Goal: Task Accomplishment & Management: Use online tool/utility

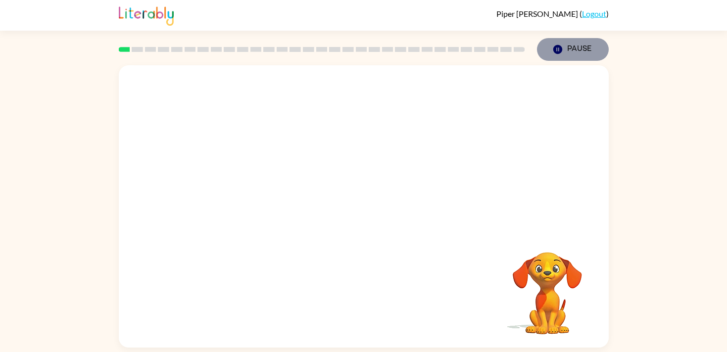
click at [552, 51] on icon "Pause" at bounding box center [557, 49] width 11 height 11
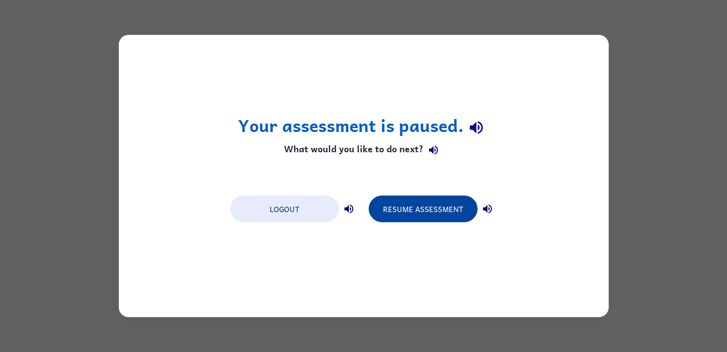
click at [443, 208] on button "Resume Assessment" at bounding box center [423, 209] width 109 height 27
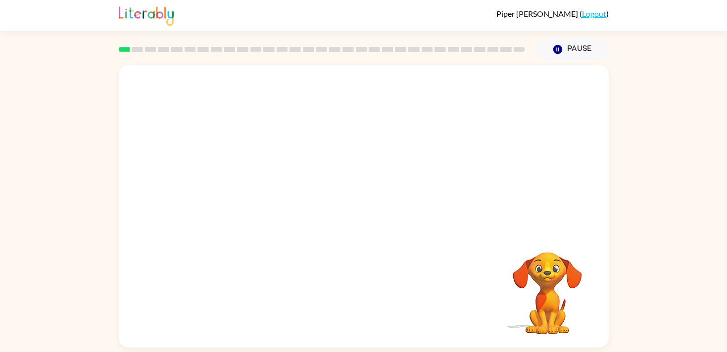
click at [339, 155] on video "Your browser must support playing .mp4 files to use Literably. Please try using…" at bounding box center [364, 148] width 490 height 166
click at [343, 212] on button "button" at bounding box center [363, 212] width 63 height 36
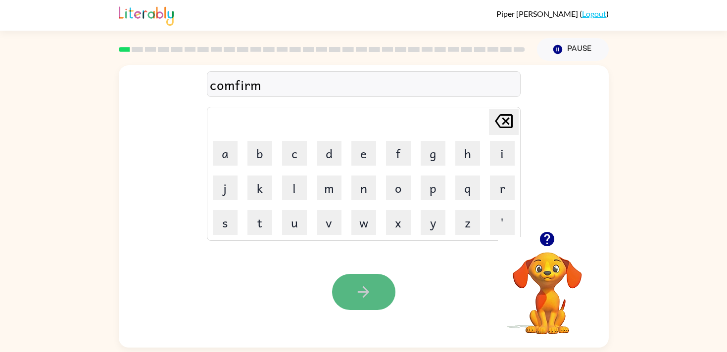
click at [373, 285] on button "button" at bounding box center [363, 292] width 63 height 36
click at [370, 297] on icon "button" at bounding box center [363, 292] width 17 height 17
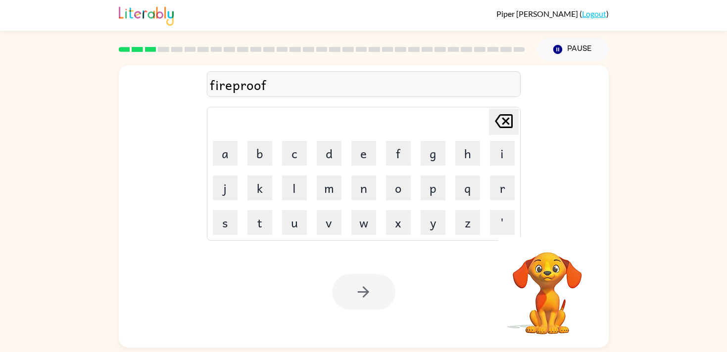
click at [367, 297] on div at bounding box center [363, 292] width 63 height 36
click at [367, 297] on icon "button" at bounding box center [363, 292] width 17 height 17
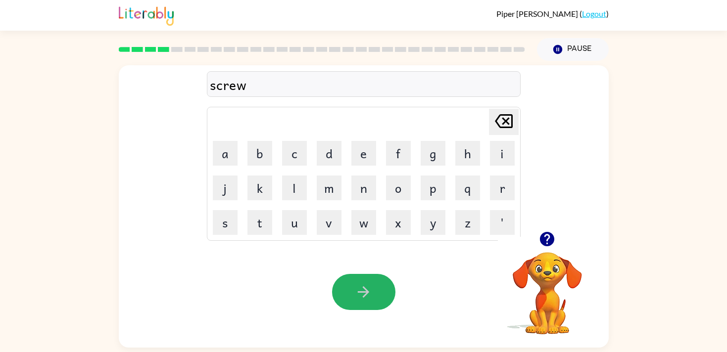
click at [357, 297] on icon "button" at bounding box center [363, 292] width 17 height 17
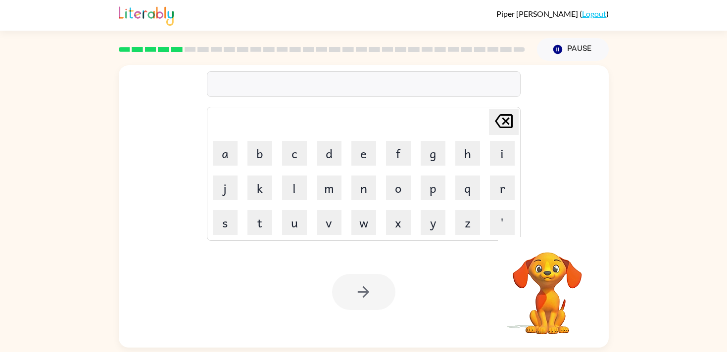
click at [357, 296] on div at bounding box center [363, 292] width 63 height 36
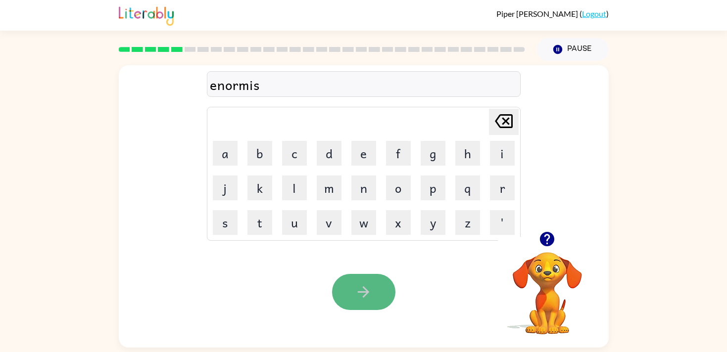
click at [385, 298] on button "button" at bounding box center [363, 292] width 63 height 36
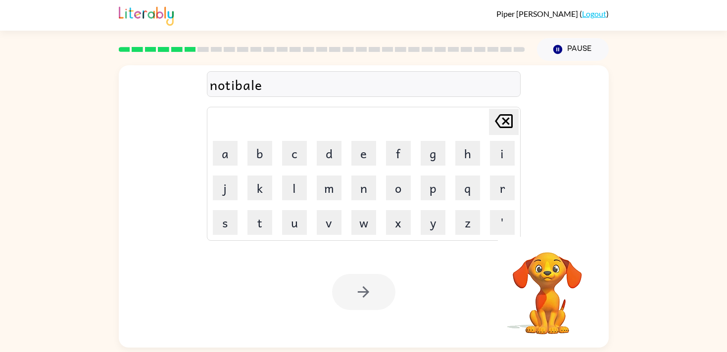
click at [379, 295] on div at bounding box center [363, 292] width 63 height 36
click at [378, 294] on button "button" at bounding box center [363, 292] width 63 height 36
click at [385, 298] on div at bounding box center [363, 292] width 63 height 36
click at [373, 296] on div at bounding box center [363, 292] width 63 height 36
click at [361, 293] on div at bounding box center [363, 292] width 63 height 36
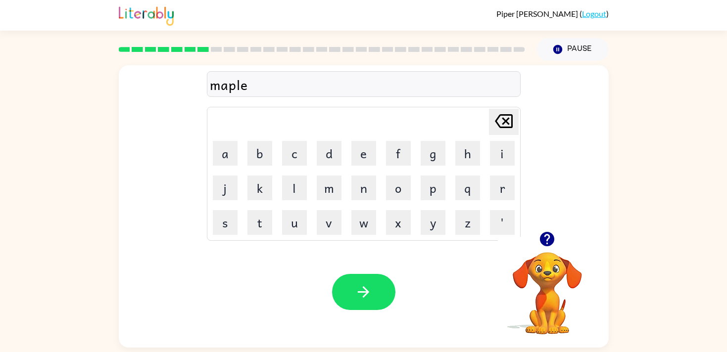
click at [361, 293] on icon "button" at bounding box center [363, 292] width 11 height 11
click at [356, 289] on icon "button" at bounding box center [363, 292] width 17 height 17
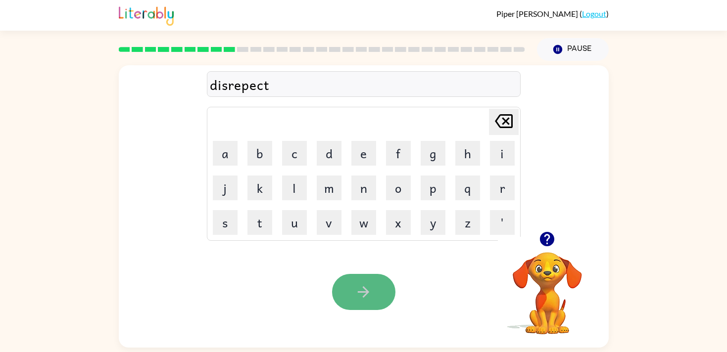
click at [361, 293] on icon "button" at bounding box center [363, 292] width 17 height 17
click at [373, 288] on button "button" at bounding box center [363, 292] width 63 height 36
click at [370, 280] on button "button" at bounding box center [363, 292] width 63 height 36
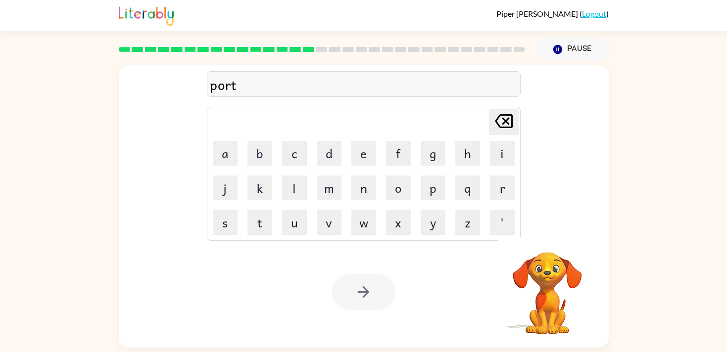
click at [370, 281] on div at bounding box center [363, 292] width 63 height 36
click at [370, 282] on button "button" at bounding box center [363, 292] width 63 height 36
click at [370, 285] on icon "button" at bounding box center [363, 292] width 17 height 17
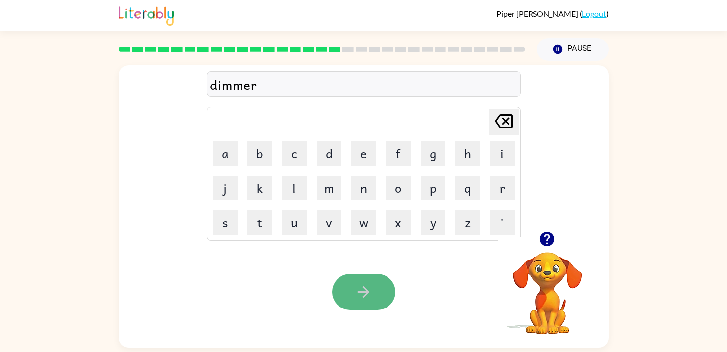
click at [363, 293] on icon "button" at bounding box center [363, 292] width 17 height 17
click at [348, 297] on button "button" at bounding box center [363, 292] width 63 height 36
click at [358, 282] on button "button" at bounding box center [363, 292] width 63 height 36
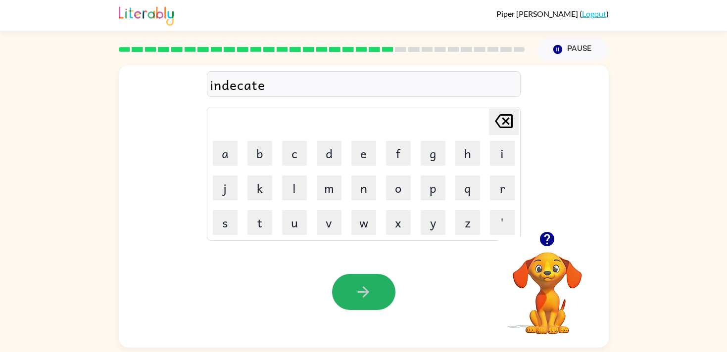
click at [358, 282] on button "button" at bounding box center [363, 292] width 63 height 36
click at [249, 77] on div "boat" at bounding box center [364, 84] width 308 height 21
click at [246, 83] on div "boat" at bounding box center [364, 84] width 308 height 21
click at [234, 83] on div "boat" at bounding box center [364, 84] width 308 height 21
click at [368, 291] on icon "button" at bounding box center [363, 292] width 17 height 17
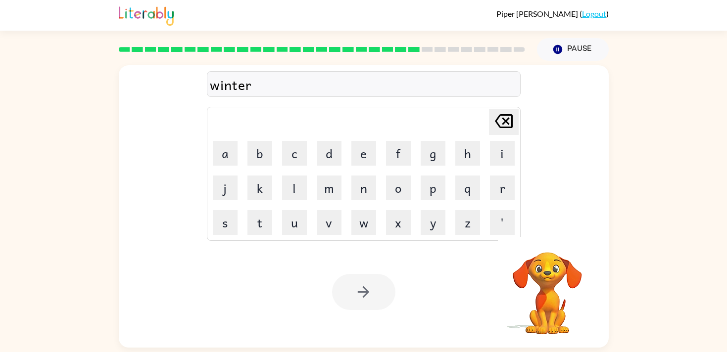
click at [358, 293] on div at bounding box center [363, 292] width 63 height 36
click at [352, 293] on div at bounding box center [363, 292] width 63 height 36
click at [346, 294] on button "button" at bounding box center [363, 292] width 63 height 36
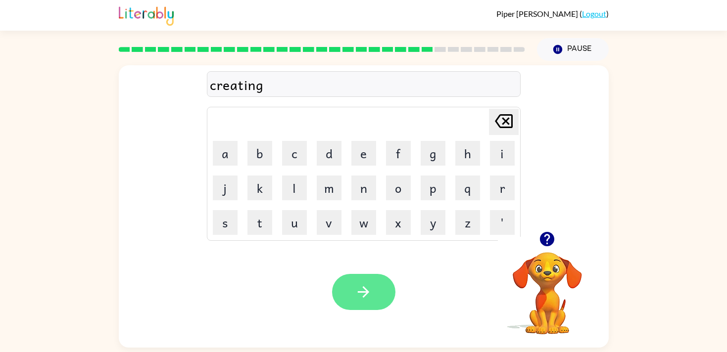
click at [369, 289] on icon "button" at bounding box center [363, 292] width 17 height 17
click at [369, 287] on icon "button" at bounding box center [363, 292] width 17 height 17
click at [378, 291] on button "button" at bounding box center [363, 292] width 63 height 36
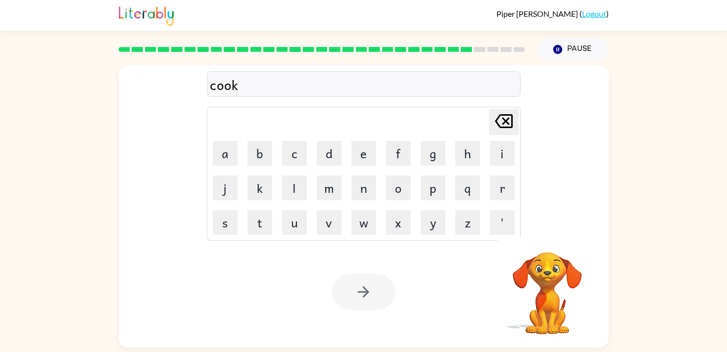
click at [378, 292] on div at bounding box center [363, 292] width 63 height 36
click at [373, 295] on button "button" at bounding box center [363, 292] width 63 height 36
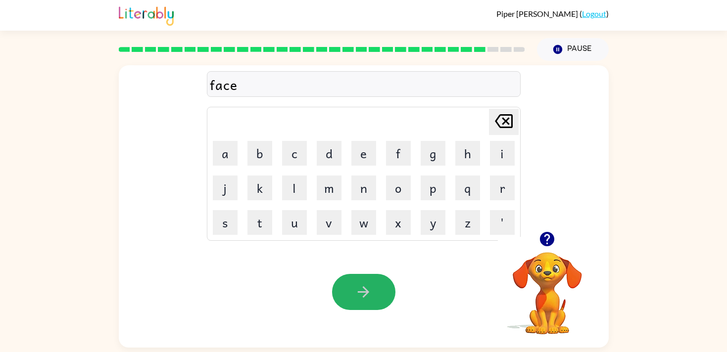
click at [376, 299] on button "button" at bounding box center [363, 292] width 63 height 36
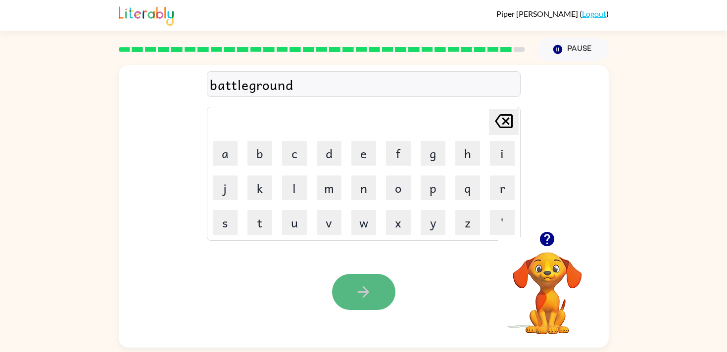
click at [372, 293] on button "button" at bounding box center [363, 292] width 63 height 36
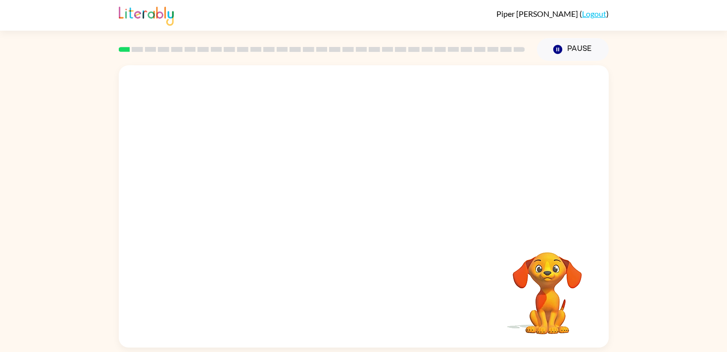
click at [247, 184] on video "Your browser must support playing .mp4 files to use Literably. Please try using…" at bounding box center [364, 148] width 490 height 166
click at [248, 186] on video "Your browser must support playing .mp4 files to use Literably. Please try using…" at bounding box center [364, 148] width 490 height 166
click at [250, 185] on video "Your browser must support playing .mp4 files to use Literably. Please try using…" at bounding box center [364, 148] width 490 height 166
click at [250, 186] on video "Your browser must support playing .mp4 files to use Literably. Please try using…" at bounding box center [364, 148] width 490 height 166
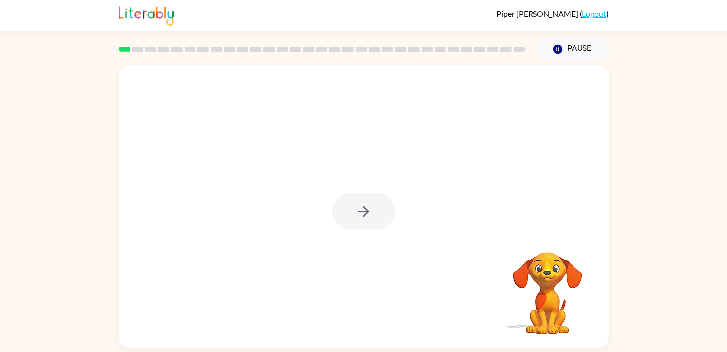
click at [343, 212] on div at bounding box center [363, 212] width 63 height 36
click at [353, 215] on div at bounding box center [363, 212] width 63 height 36
click at [353, 215] on button "button" at bounding box center [363, 212] width 63 height 36
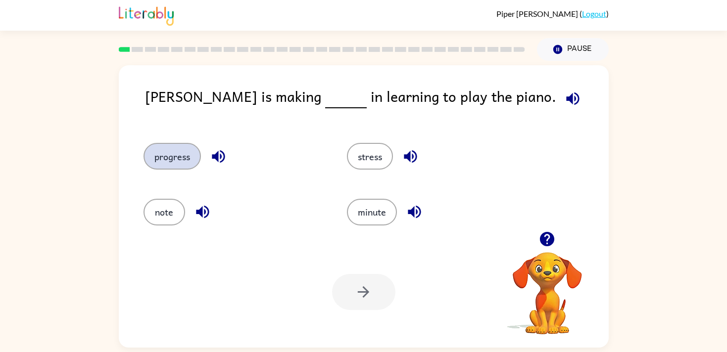
click at [168, 154] on button "progress" at bounding box center [172, 156] width 57 height 27
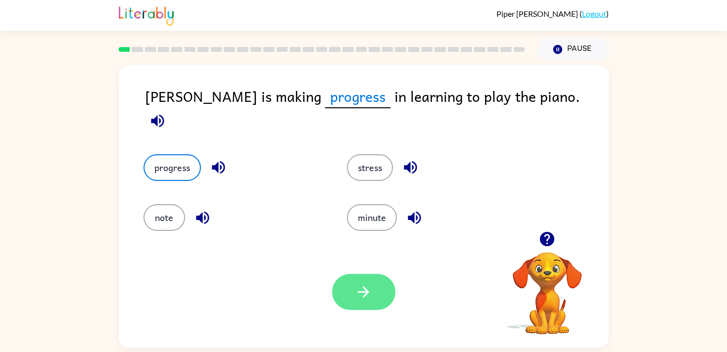
click at [373, 293] on button "button" at bounding box center [363, 292] width 63 height 36
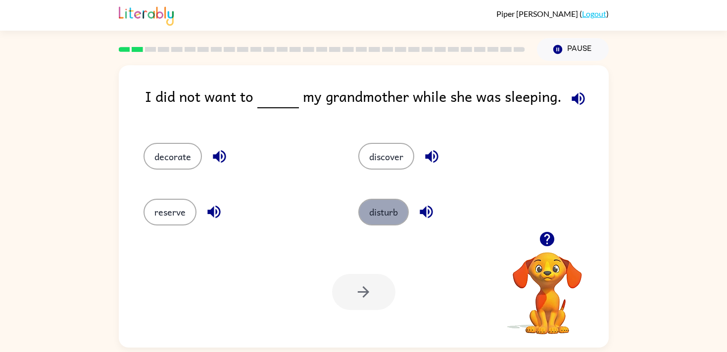
click at [394, 208] on button "disturb" at bounding box center [383, 212] width 50 height 27
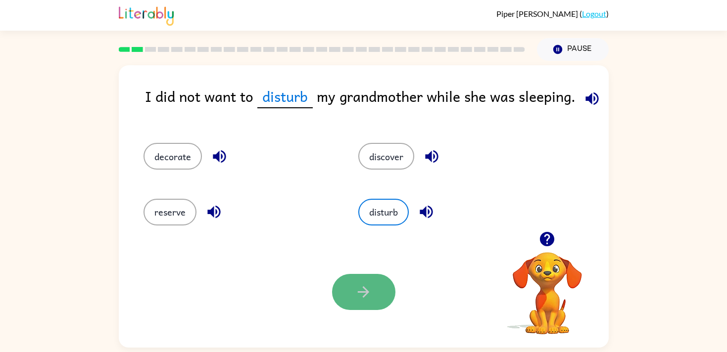
click at [371, 288] on icon "button" at bounding box center [363, 292] width 17 height 17
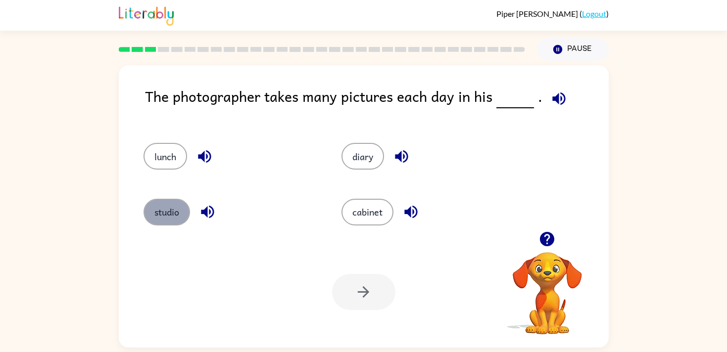
click at [163, 213] on button "studio" at bounding box center [167, 212] width 47 height 27
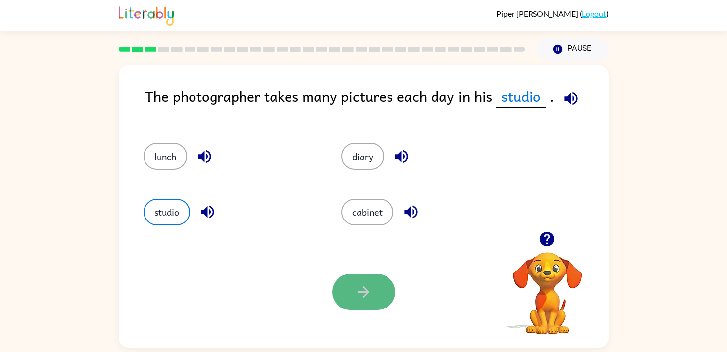
click at [366, 298] on icon "button" at bounding box center [363, 292] width 17 height 17
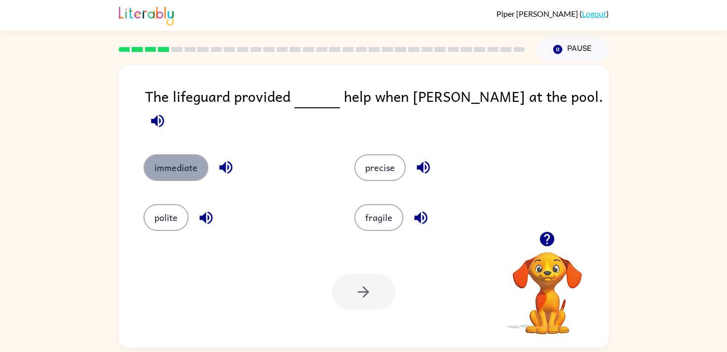
click at [181, 157] on button "immediate" at bounding box center [176, 167] width 65 height 27
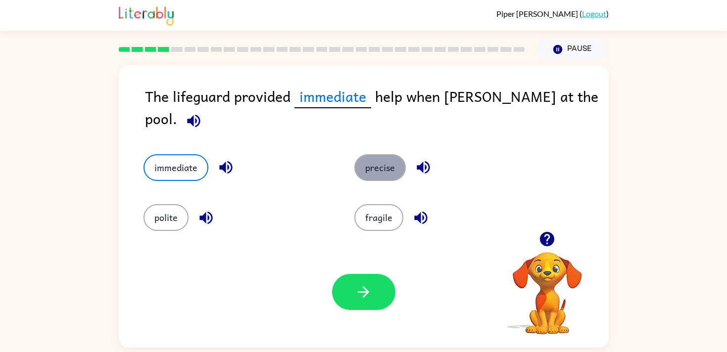
click at [365, 160] on button "precise" at bounding box center [379, 167] width 51 height 27
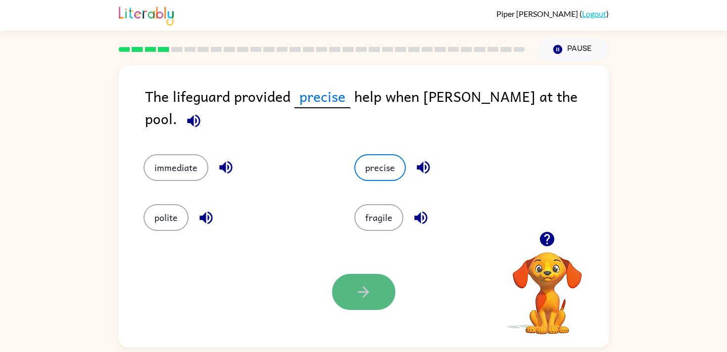
click at [362, 286] on icon "button" at bounding box center [363, 292] width 17 height 17
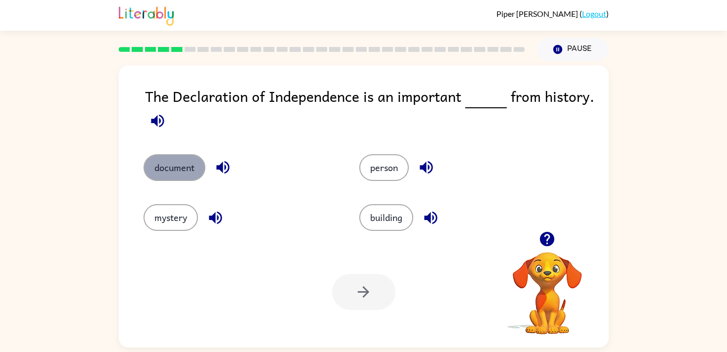
click at [167, 164] on button "document" at bounding box center [175, 167] width 62 height 27
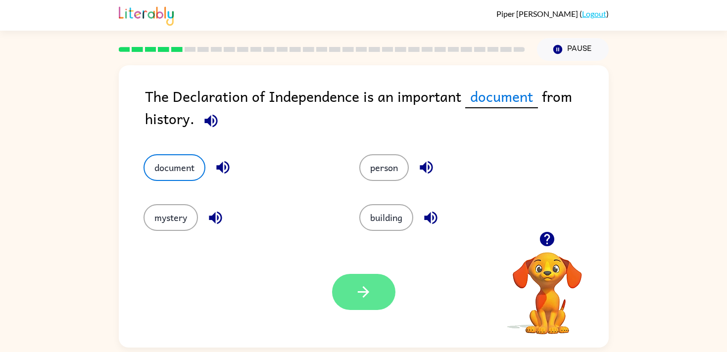
click at [362, 301] on icon "button" at bounding box center [363, 292] width 17 height 17
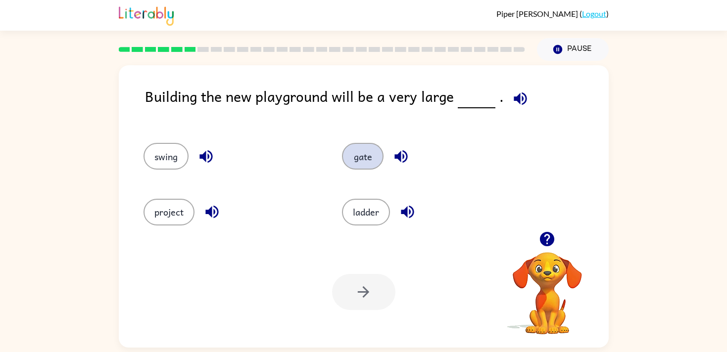
click at [349, 157] on button "gate" at bounding box center [363, 156] width 42 height 27
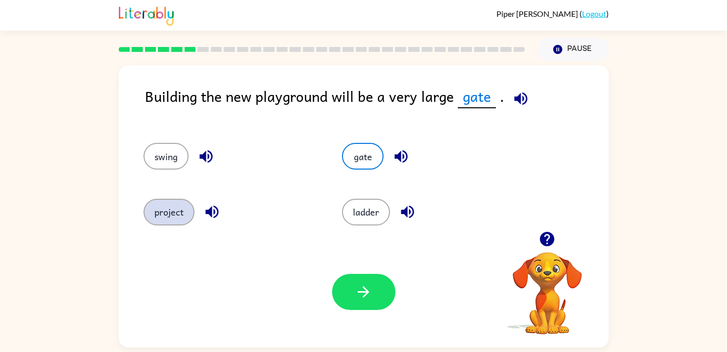
click at [174, 208] on button "project" at bounding box center [169, 212] width 51 height 27
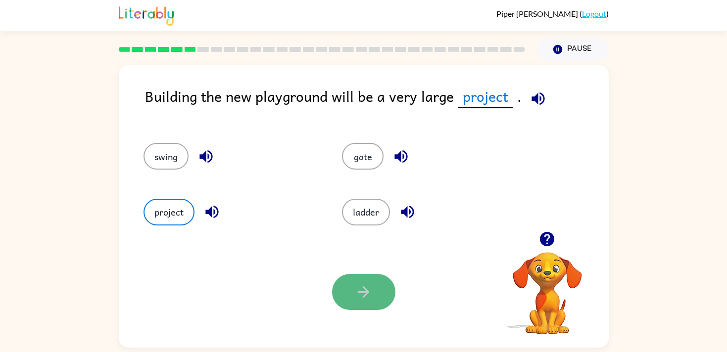
click at [381, 301] on button "button" at bounding box center [363, 292] width 63 height 36
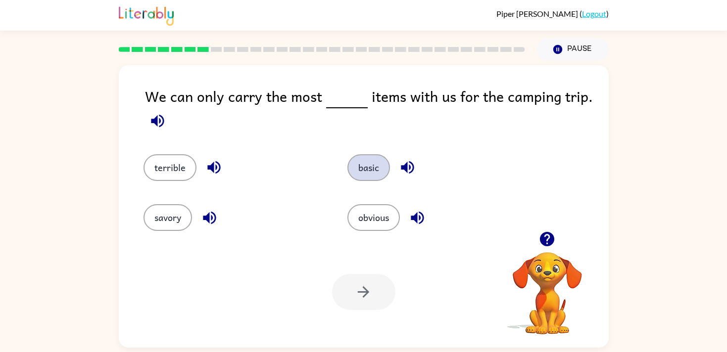
click at [367, 171] on button "basic" at bounding box center [369, 167] width 43 height 27
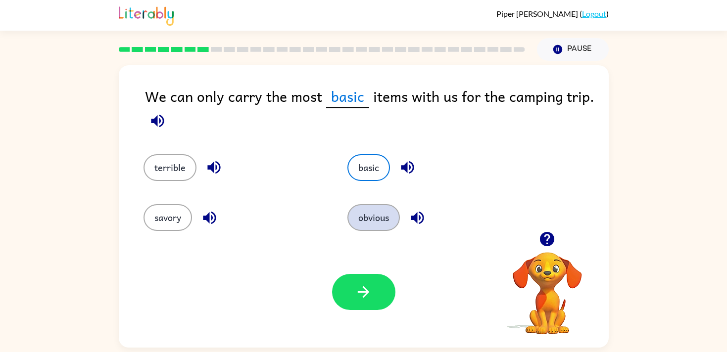
click at [382, 218] on button "obvious" at bounding box center [374, 217] width 52 height 27
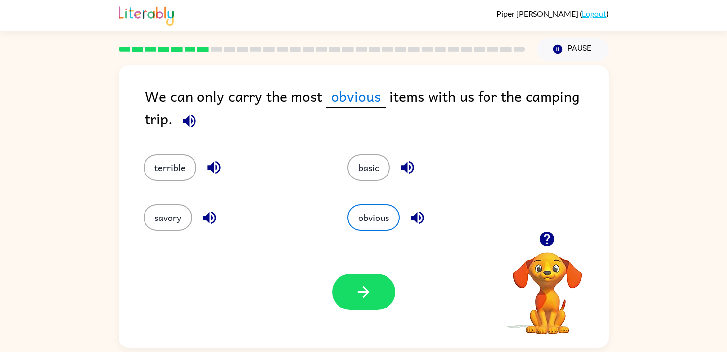
click at [364, 271] on div "Your browser must support playing .mp4 files to use Literably. Please try using…" at bounding box center [364, 292] width 490 height 111
click at [364, 286] on icon "button" at bounding box center [363, 292] width 17 height 17
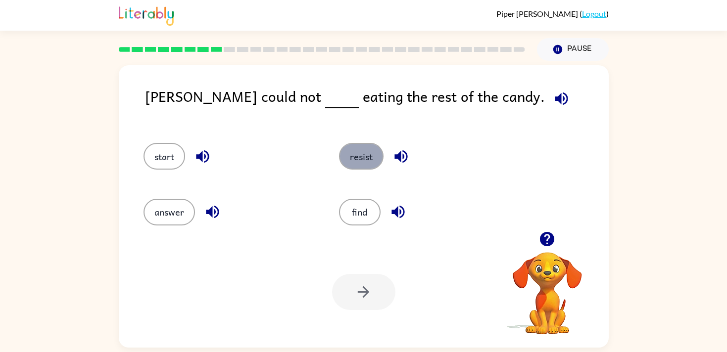
click at [368, 164] on button "resist" at bounding box center [361, 156] width 45 height 27
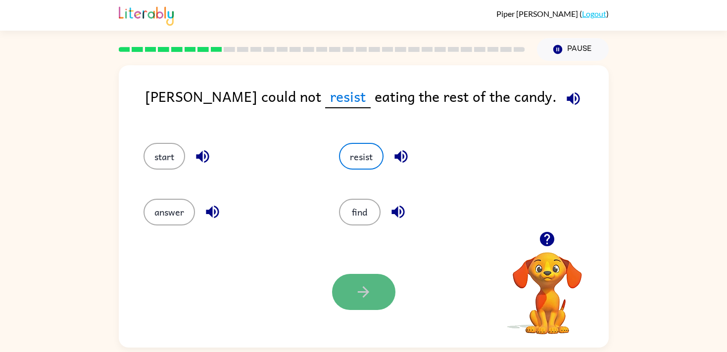
click at [355, 296] on icon "button" at bounding box center [363, 292] width 17 height 17
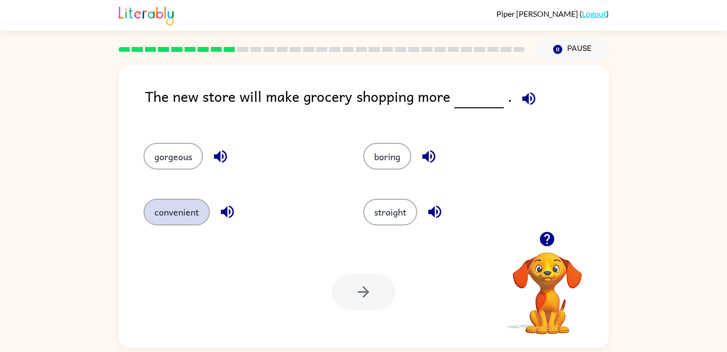
click at [179, 222] on button "convenient" at bounding box center [177, 212] width 66 height 27
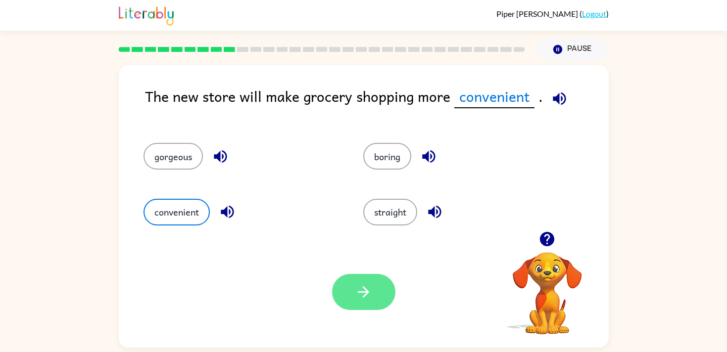
click at [362, 292] on icon "button" at bounding box center [363, 292] width 11 height 11
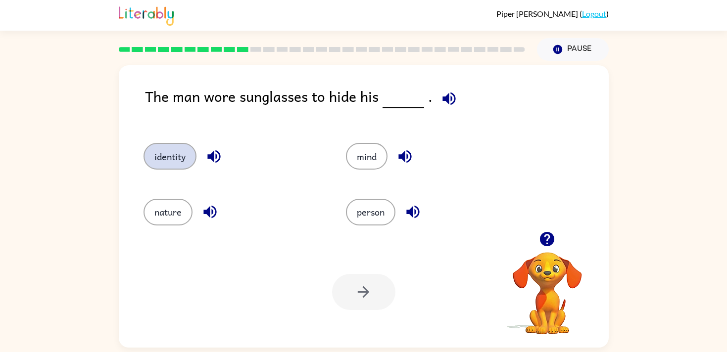
click at [171, 160] on button "identity" at bounding box center [170, 156] width 53 height 27
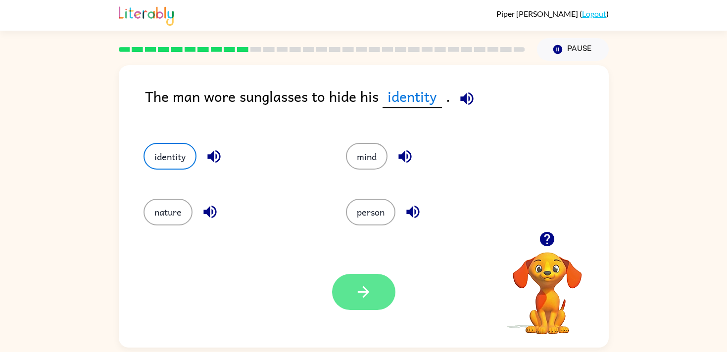
click at [362, 297] on icon "button" at bounding box center [363, 292] width 17 height 17
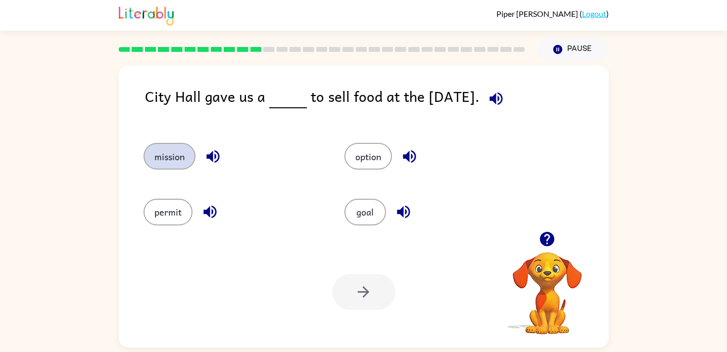
click at [159, 164] on button "mission" at bounding box center [170, 156] width 52 height 27
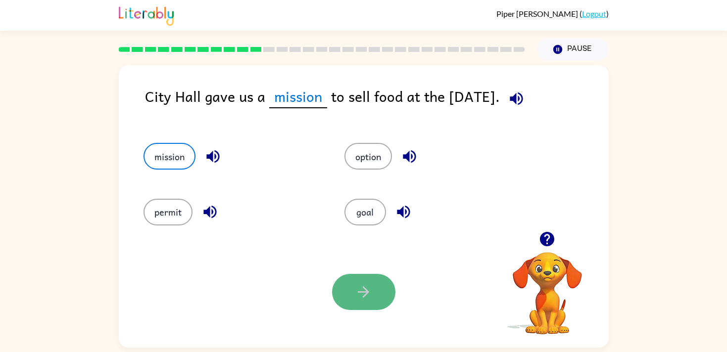
click at [369, 300] on icon "button" at bounding box center [363, 292] width 17 height 17
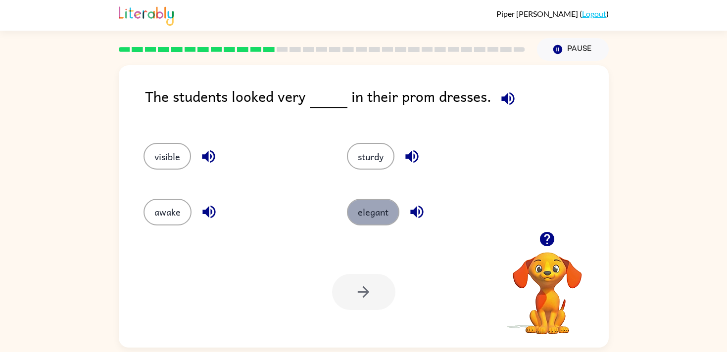
click at [362, 214] on button "elegant" at bounding box center [373, 212] width 52 height 27
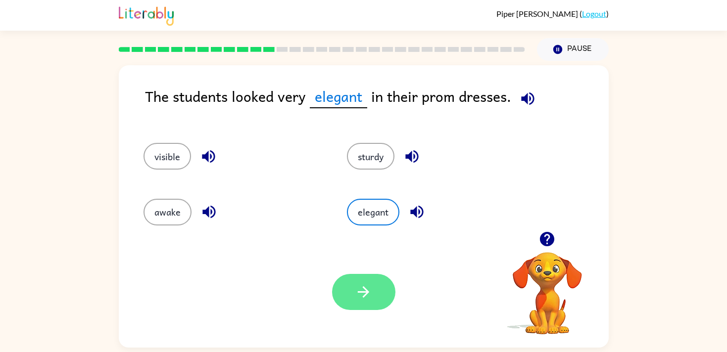
click at [349, 290] on button "button" at bounding box center [363, 292] width 63 height 36
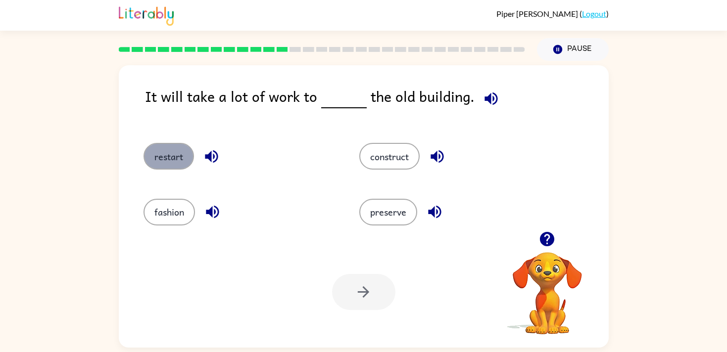
click at [176, 159] on button "restart" at bounding box center [169, 156] width 50 height 27
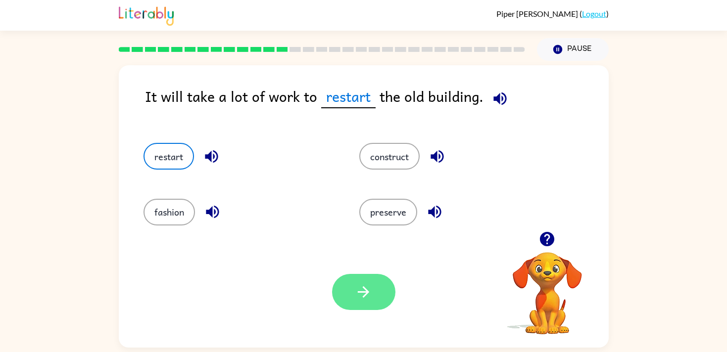
click at [343, 290] on button "button" at bounding box center [363, 292] width 63 height 36
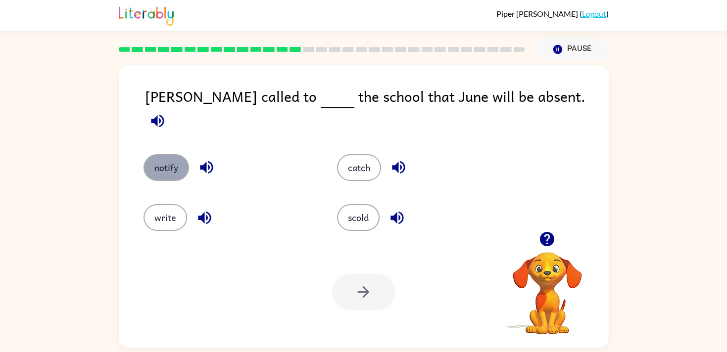
click at [156, 154] on button "notify" at bounding box center [167, 167] width 46 height 27
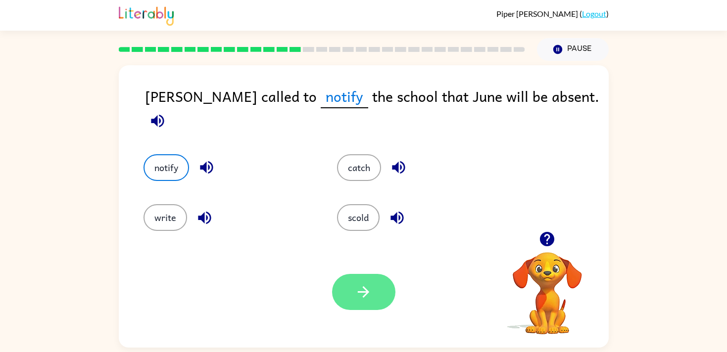
click at [358, 293] on icon "button" at bounding box center [363, 292] width 11 height 11
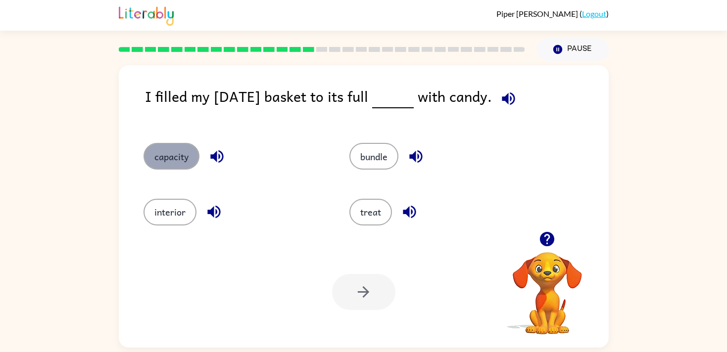
click at [176, 157] on button "capacity" at bounding box center [172, 156] width 56 height 27
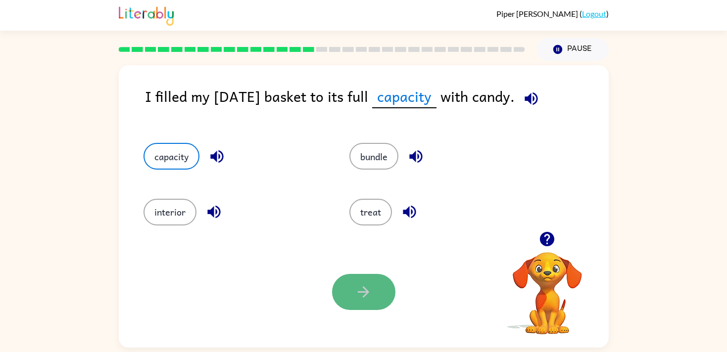
click at [368, 299] on icon "button" at bounding box center [363, 292] width 17 height 17
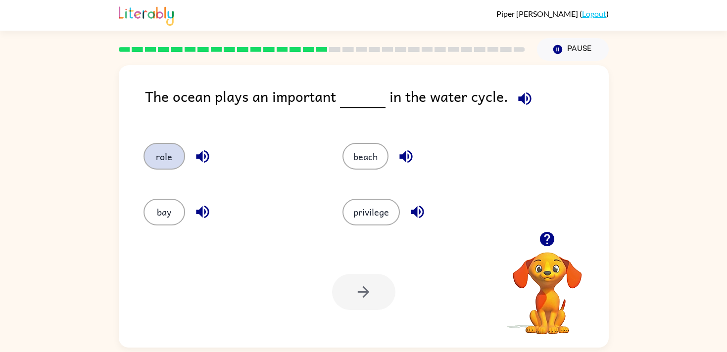
click at [171, 164] on button "role" at bounding box center [165, 156] width 42 height 27
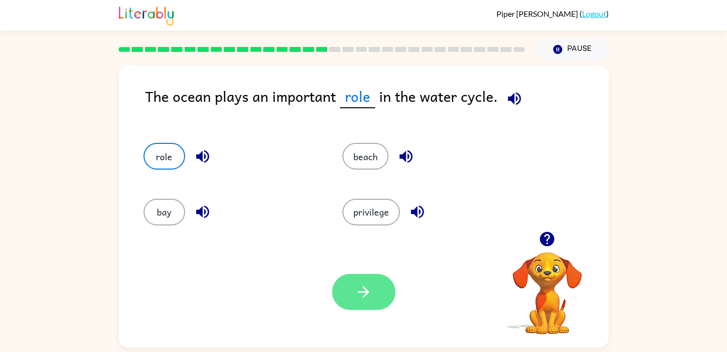
click at [348, 303] on button "button" at bounding box center [363, 292] width 63 height 36
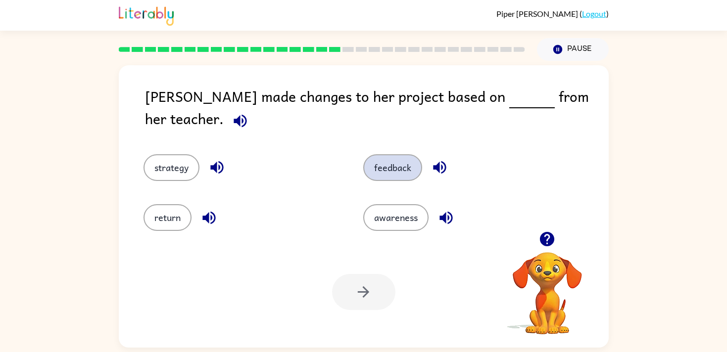
click at [381, 160] on button "feedback" at bounding box center [392, 167] width 59 height 27
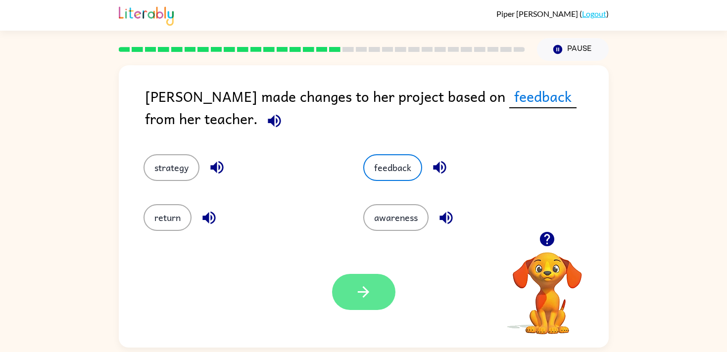
click at [363, 300] on icon "button" at bounding box center [363, 292] width 17 height 17
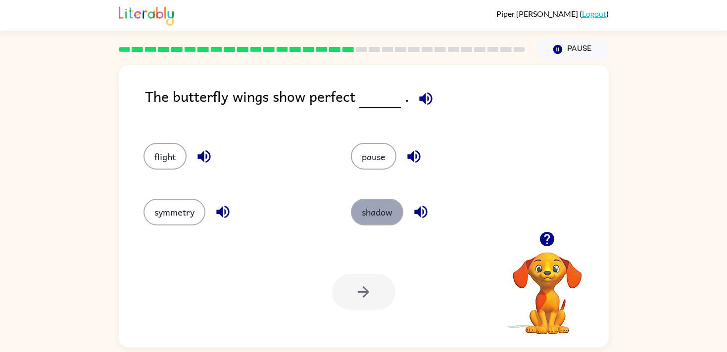
click at [373, 214] on button "shadow" at bounding box center [377, 212] width 52 height 27
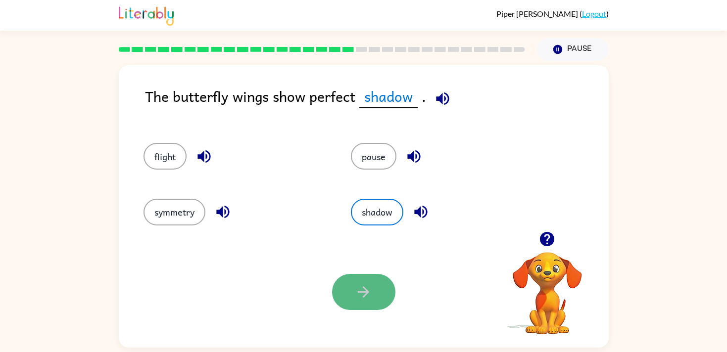
click at [359, 291] on icon "button" at bounding box center [363, 292] width 17 height 17
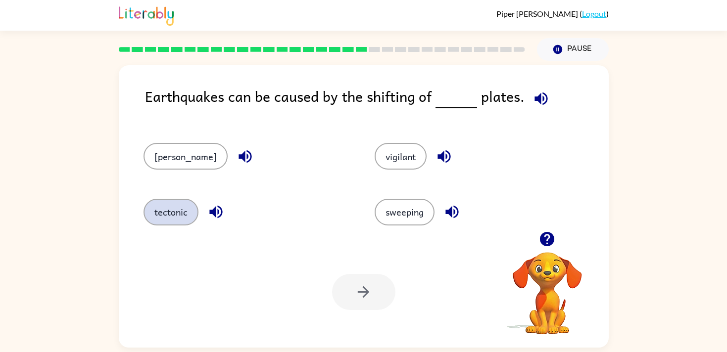
click at [174, 218] on button "tectonic" at bounding box center [171, 212] width 55 height 27
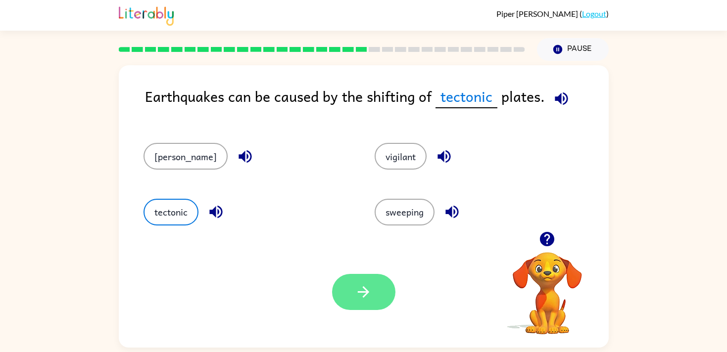
click at [369, 296] on icon "button" at bounding box center [363, 292] width 17 height 17
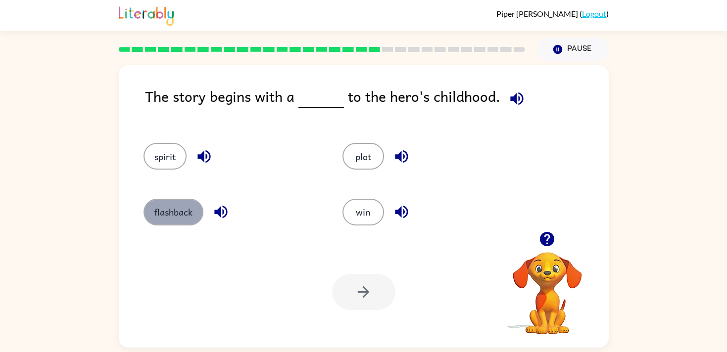
click at [175, 212] on button "flashback" at bounding box center [174, 212] width 60 height 27
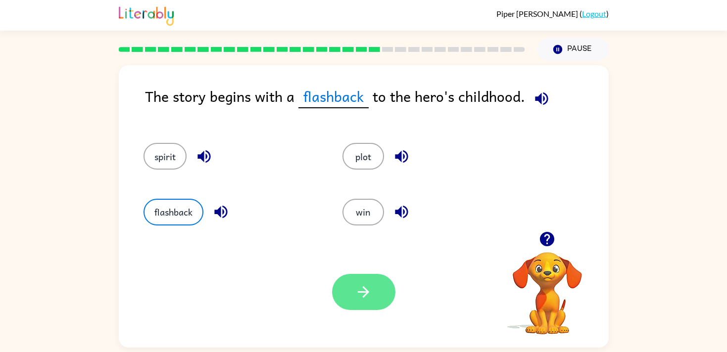
click at [359, 293] on icon "button" at bounding box center [363, 292] width 11 height 11
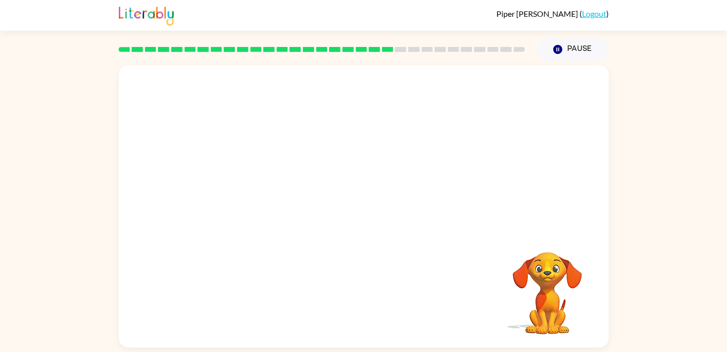
click at [277, 79] on video "Your browser must support playing .mp4 files to use Literably. Please try using…" at bounding box center [364, 148] width 490 height 166
click at [279, 81] on video "Your browser must support playing .mp4 files to use Literably. Please try using…" at bounding box center [364, 148] width 490 height 166
click at [280, 81] on video "Your browser must support playing .mp4 files to use Literably. Please try using…" at bounding box center [364, 148] width 490 height 166
click at [278, 194] on video "Your browser must support playing .mp4 files to use Literably. Please try using…" at bounding box center [364, 148] width 490 height 166
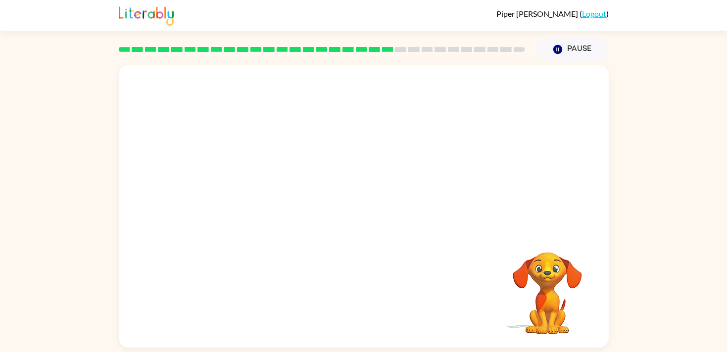
click at [302, 203] on video "Your browser must support playing .mp4 files to use Literably. Please try using…" at bounding box center [364, 148] width 490 height 166
click at [276, 203] on video "Your browser must support playing .mp4 files to use Literably. Please try using…" at bounding box center [364, 148] width 490 height 166
click at [274, 142] on video "Your browser must support playing .mp4 files to use Literably. Please try using…" at bounding box center [364, 148] width 490 height 166
click at [357, 219] on div at bounding box center [363, 212] width 63 height 36
click at [357, 219] on icon "button" at bounding box center [363, 211] width 17 height 17
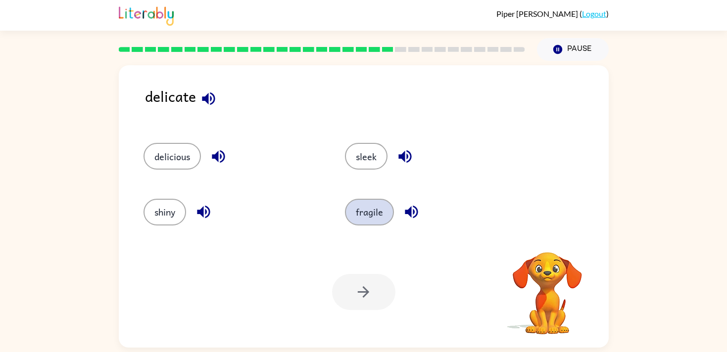
click at [359, 208] on button "fragile" at bounding box center [369, 212] width 49 height 27
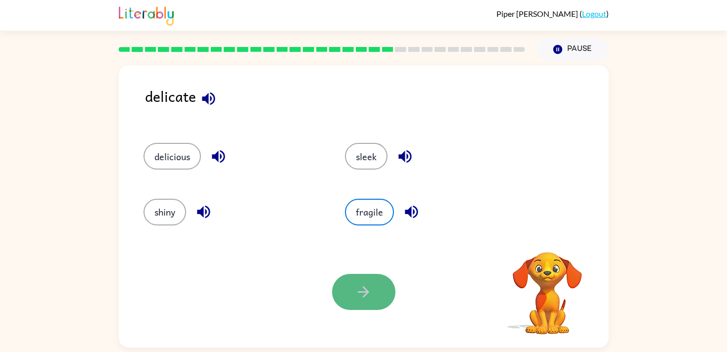
click at [348, 289] on button "button" at bounding box center [363, 292] width 63 height 36
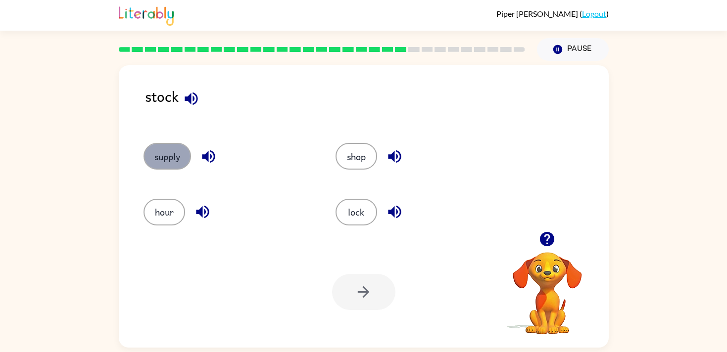
click at [158, 164] on button "supply" at bounding box center [168, 156] width 48 height 27
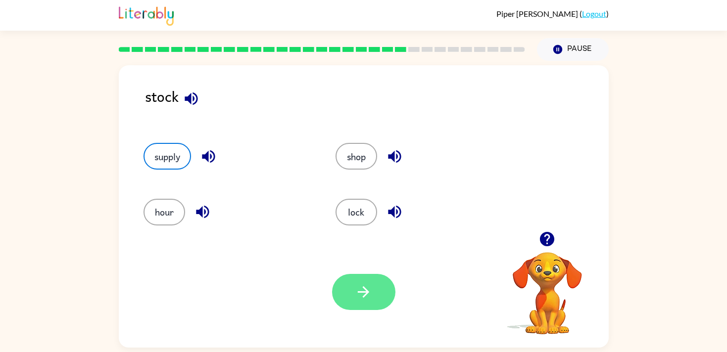
click at [384, 308] on button "button" at bounding box center [363, 292] width 63 height 36
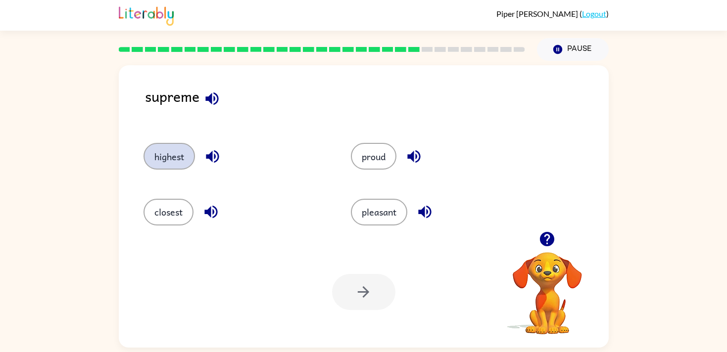
click at [165, 155] on button "highest" at bounding box center [169, 156] width 51 height 27
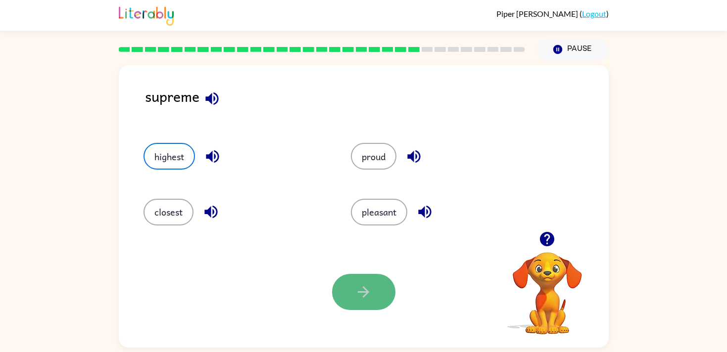
click at [358, 296] on icon "button" at bounding box center [363, 292] width 17 height 17
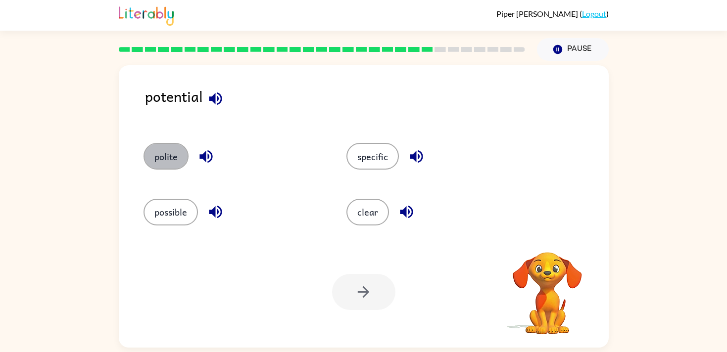
drag, startPoint x: 167, startPoint y: 157, endPoint x: 303, endPoint y: 231, distance: 155.3
click at [168, 157] on button "polite" at bounding box center [166, 156] width 45 height 27
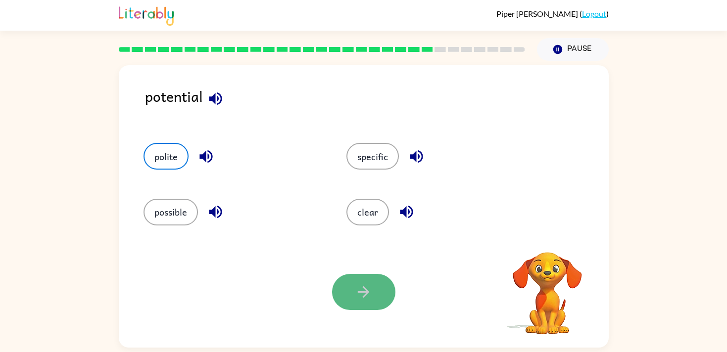
click at [351, 294] on button "button" at bounding box center [363, 292] width 63 height 36
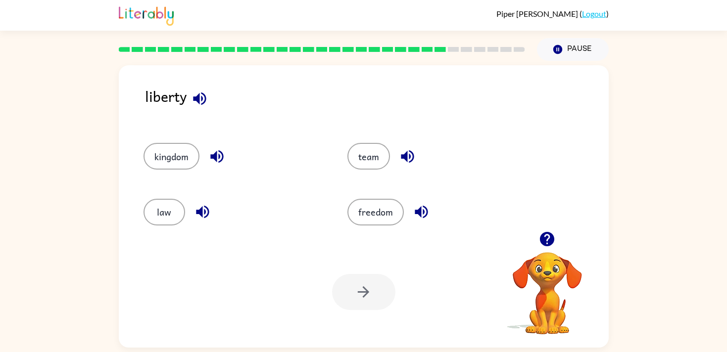
click at [379, 229] on div "freedom" at bounding box center [431, 207] width 204 height 55
click at [374, 211] on button "freedom" at bounding box center [376, 212] width 56 height 27
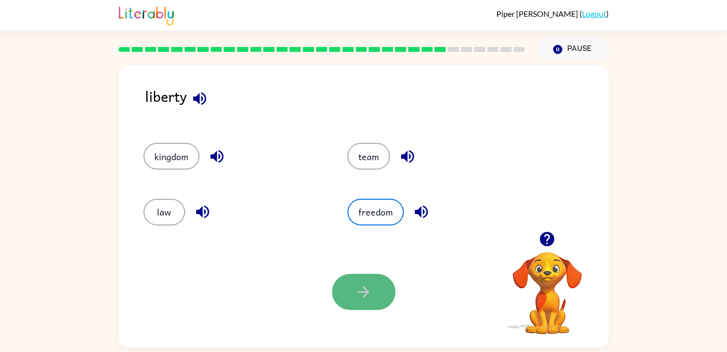
click at [356, 287] on icon "button" at bounding box center [363, 292] width 17 height 17
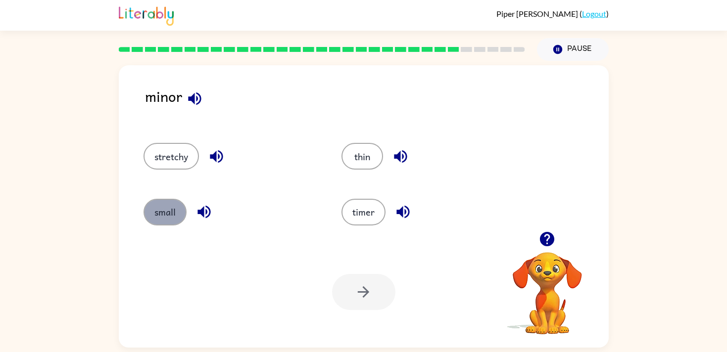
click at [157, 201] on button "small" at bounding box center [165, 212] width 43 height 27
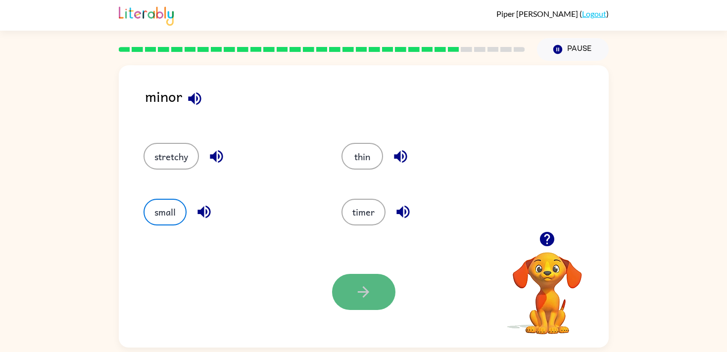
click at [353, 289] on button "button" at bounding box center [363, 292] width 63 height 36
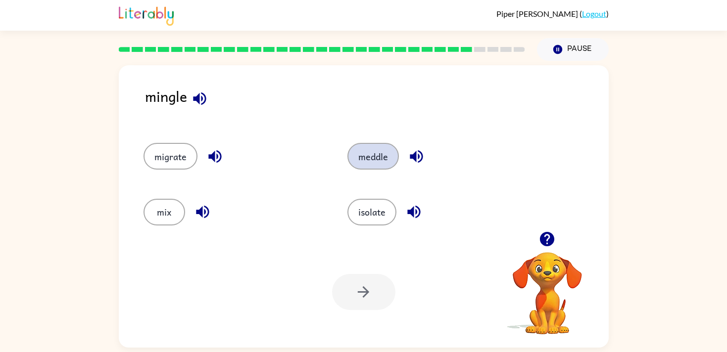
click at [364, 165] on button "meddle" at bounding box center [373, 156] width 51 height 27
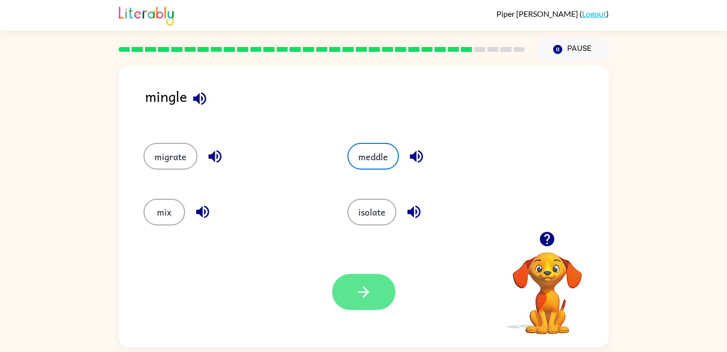
click at [352, 283] on button "button" at bounding box center [363, 292] width 63 height 36
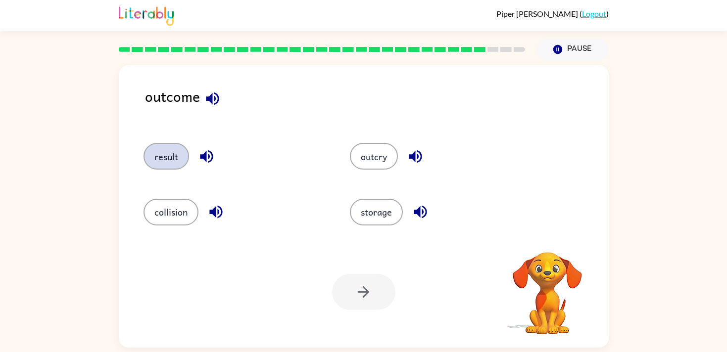
click at [162, 151] on button "result" at bounding box center [167, 156] width 46 height 27
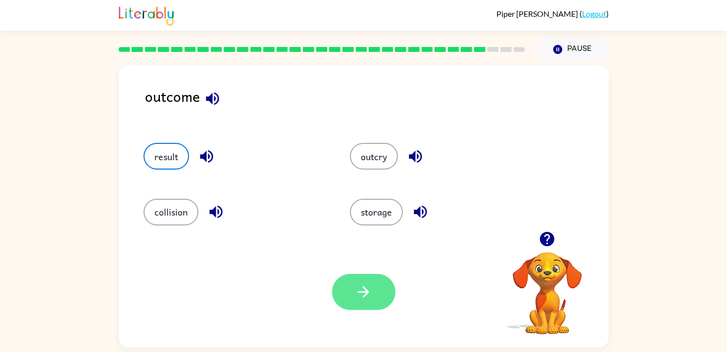
click at [367, 289] on icon "button" at bounding box center [363, 292] width 17 height 17
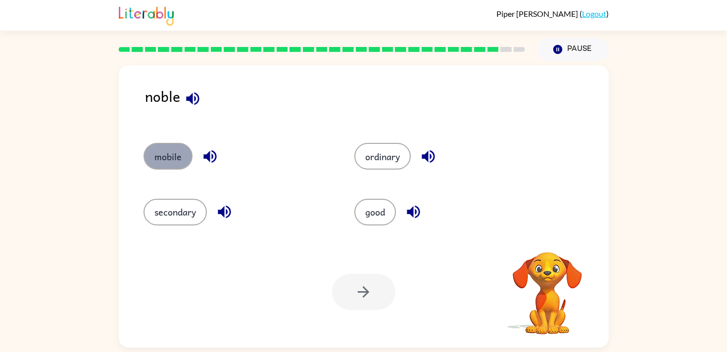
click at [173, 161] on button "mobile" at bounding box center [168, 156] width 49 height 27
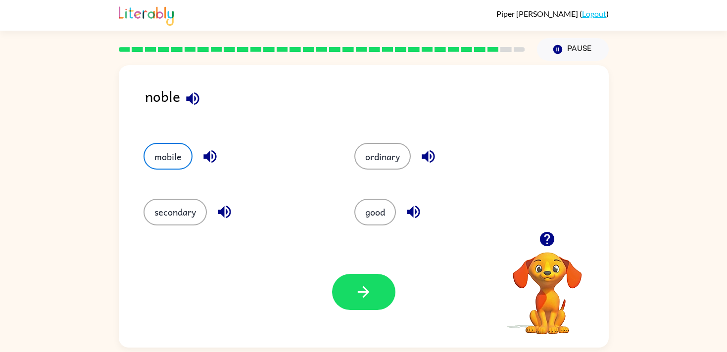
click at [194, 101] on icon "button" at bounding box center [192, 98] width 17 height 17
click at [357, 286] on icon "button" at bounding box center [363, 292] width 17 height 17
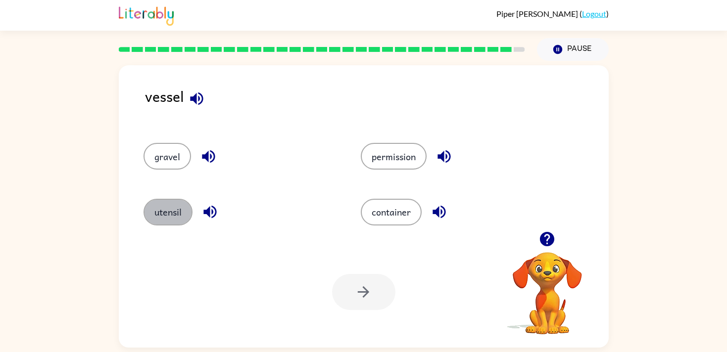
drag, startPoint x: 171, startPoint y: 207, endPoint x: 271, endPoint y: 218, distance: 100.1
click at [172, 207] on button "utensil" at bounding box center [168, 212] width 49 height 27
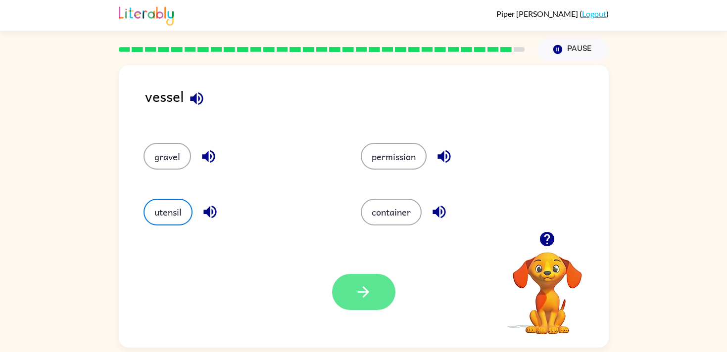
click at [348, 287] on button "button" at bounding box center [363, 292] width 63 height 36
